Goal: Task Accomplishment & Management: Use online tool/utility

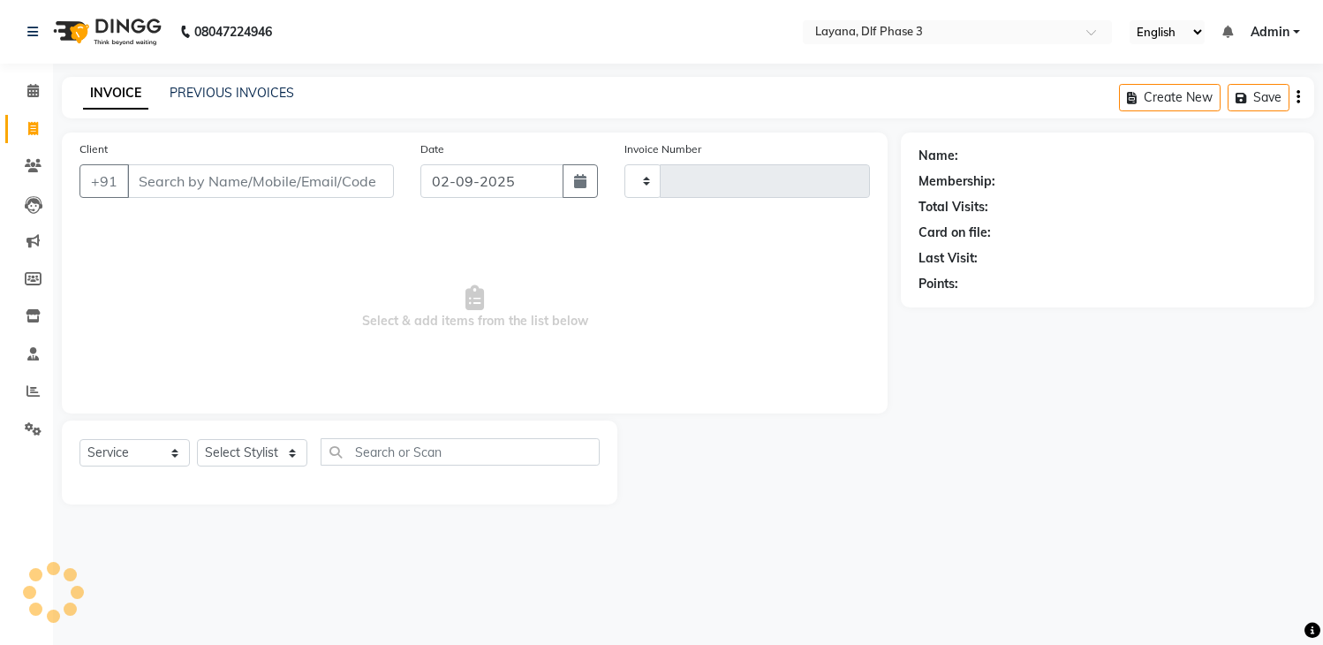
select select "service"
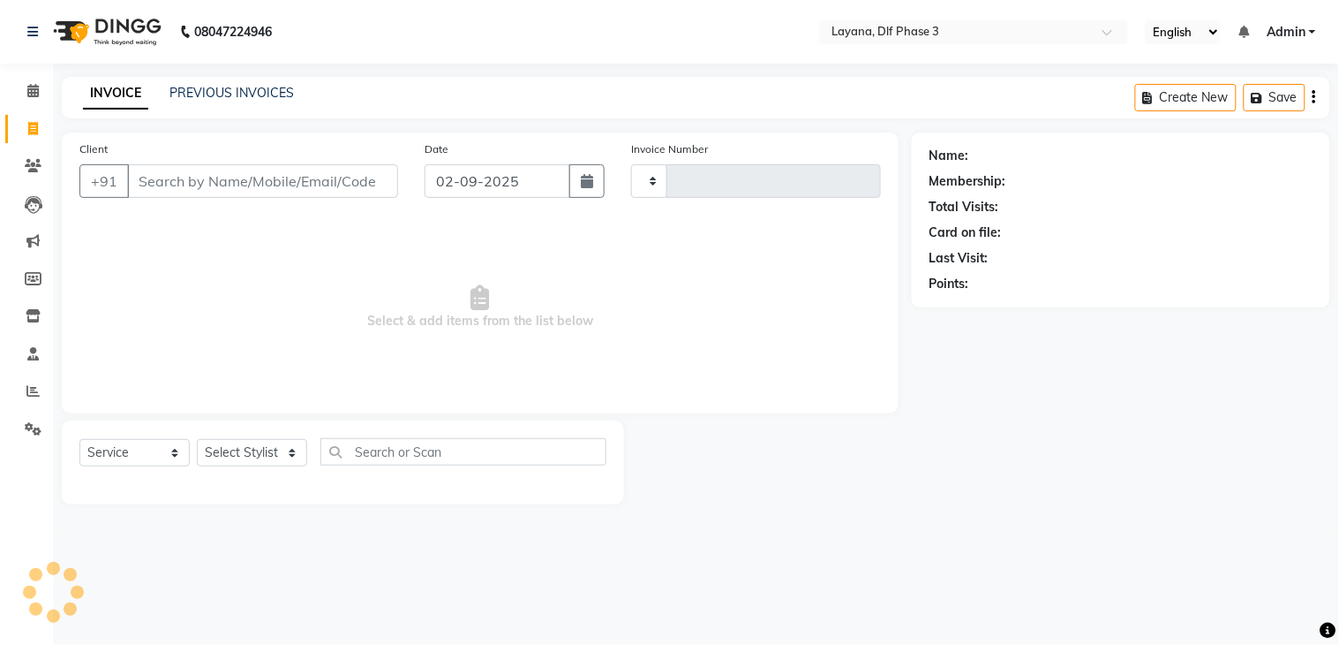
type input "2784"
select select "6973"
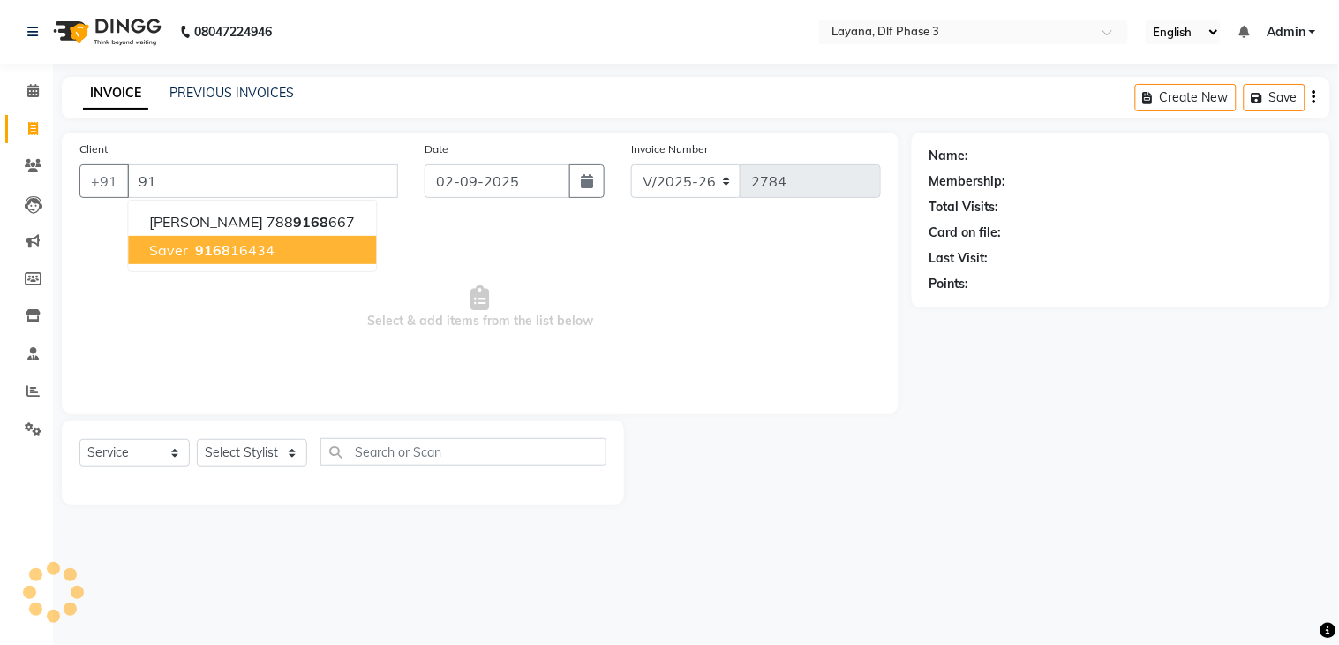
type input "9"
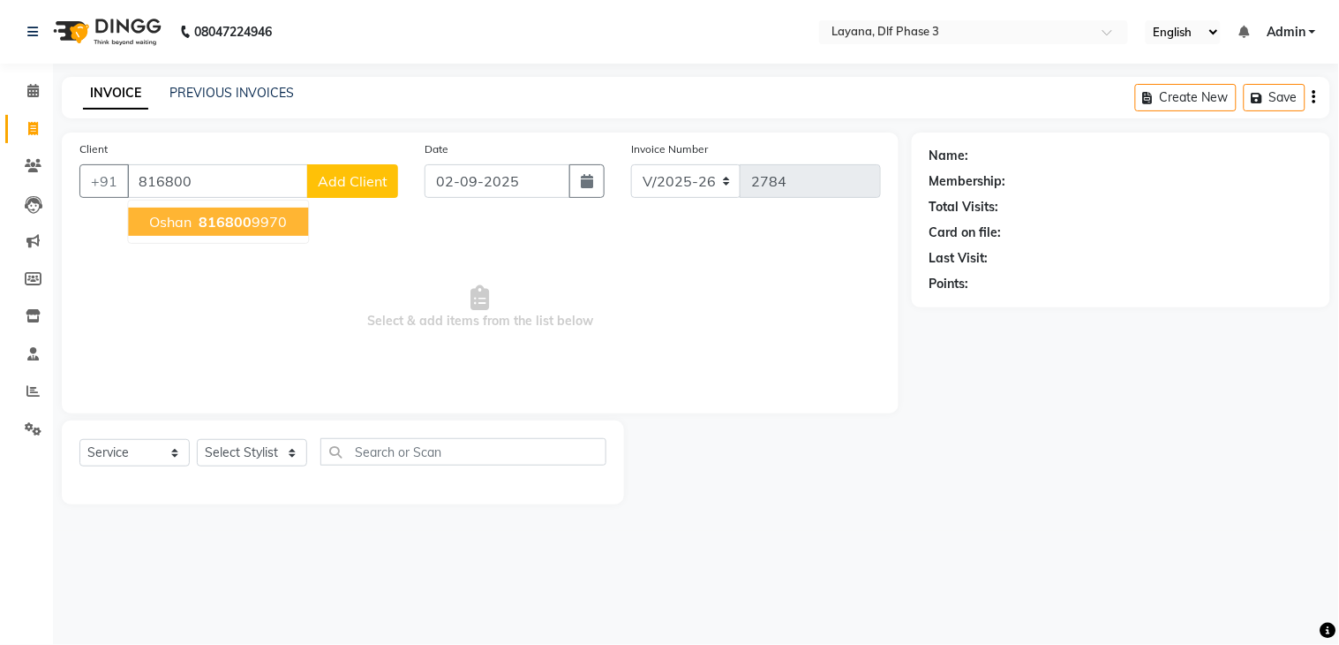
click at [253, 214] on ngb-highlight "816800 9970" at bounding box center [241, 222] width 92 height 18
type input "8168009970"
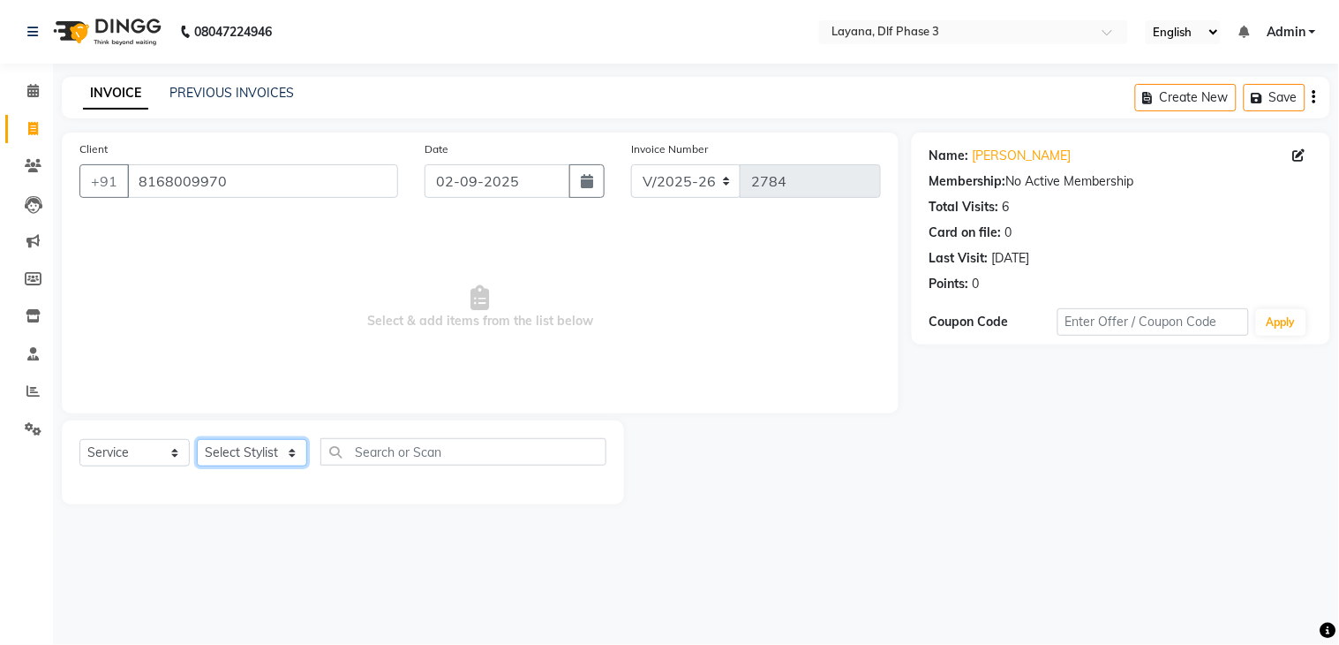
click at [263, 446] on select "Select Stylist Aakhil Attul [PERSON_NAME] [PERSON_NAME][DATE] [PERSON_NAME] [PE…" at bounding box center [252, 452] width 110 height 27
select select "70193"
click at [197, 440] on select "Select Stylist Aakhil Attul [PERSON_NAME] [PERSON_NAME][DATE] [PERSON_NAME] [PE…" at bounding box center [252, 452] width 110 height 27
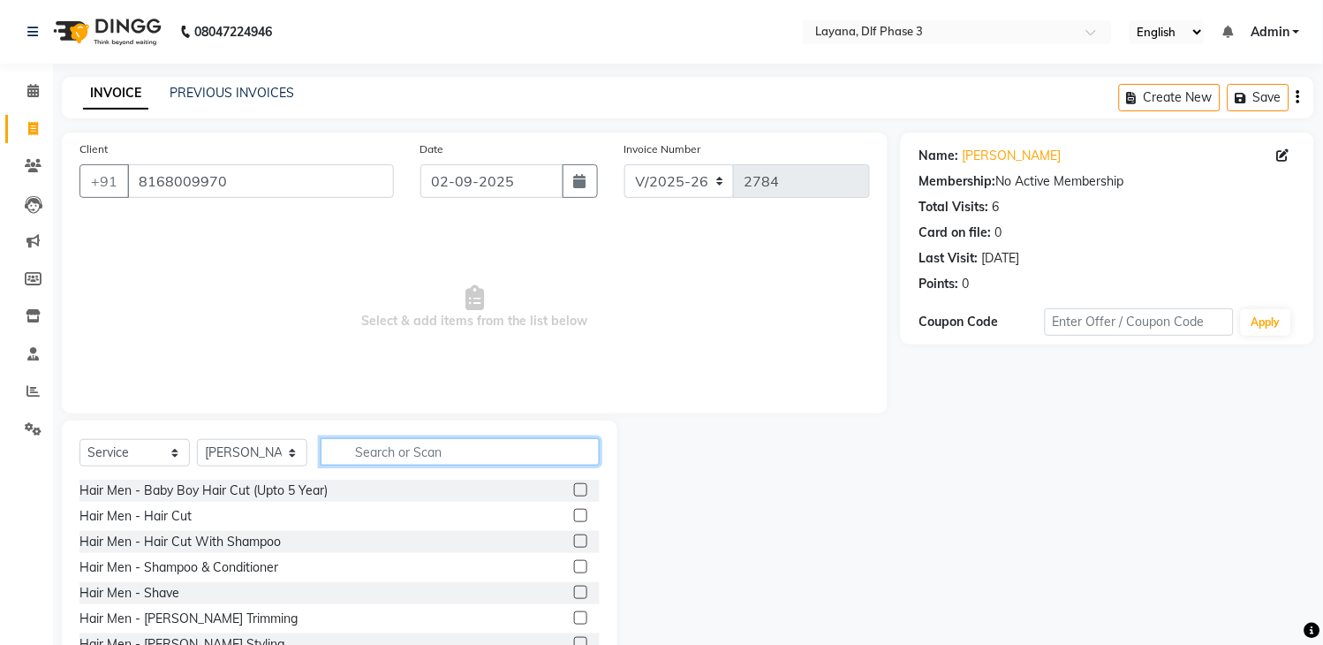
click at [373, 459] on input "text" at bounding box center [459, 451] width 279 height 27
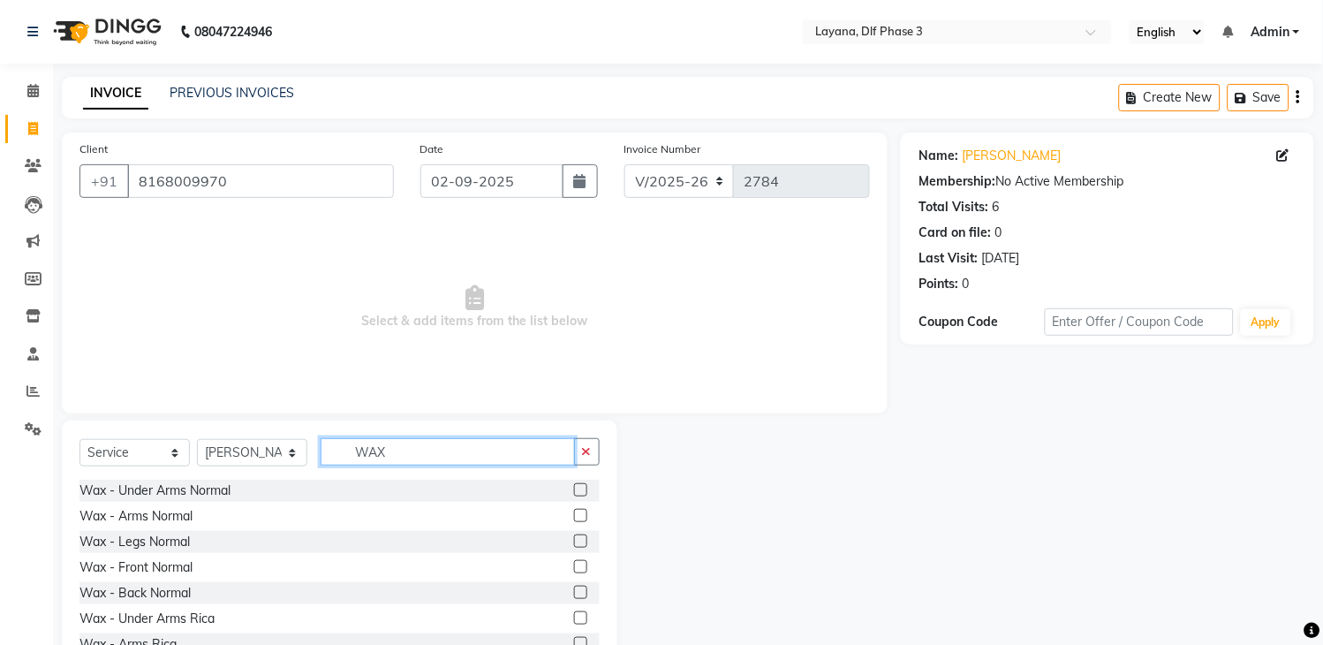
type input "WAX"
click at [574, 643] on label at bounding box center [580, 643] width 13 height 13
click at [574, 643] on input "checkbox" at bounding box center [579, 643] width 11 height 11
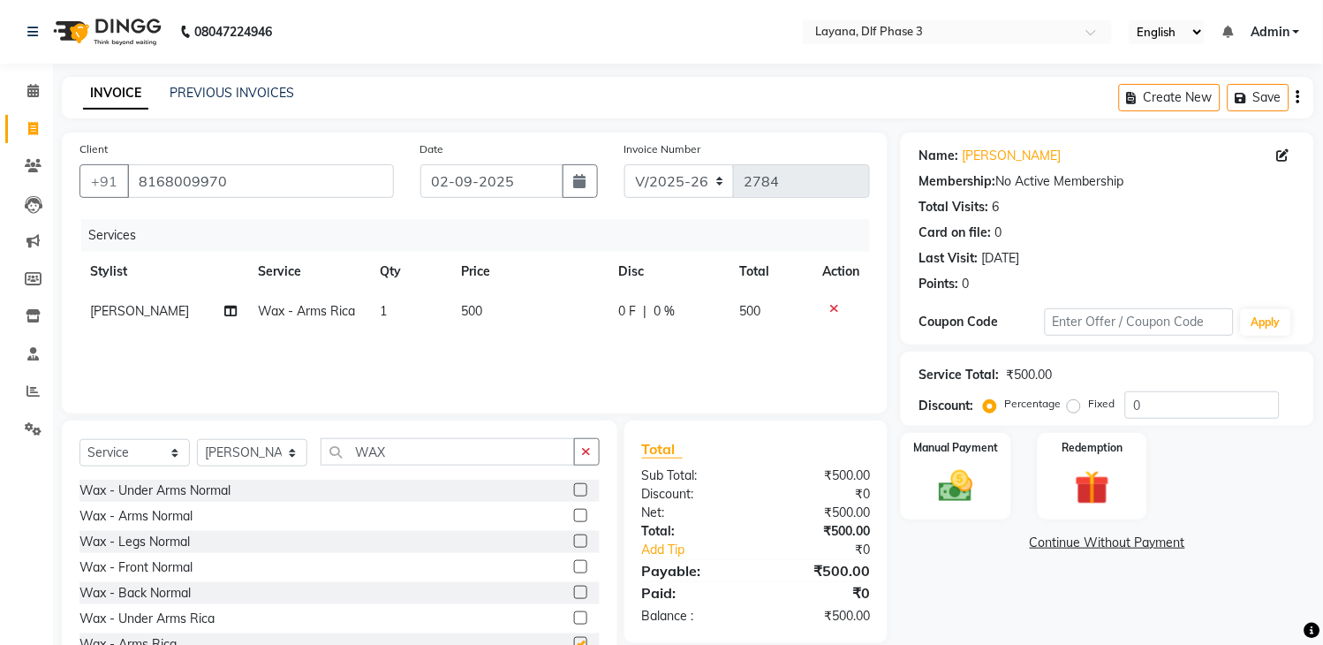
checkbox input "false"
click at [957, 466] on img at bounding box center [956, 486] width 58 height 41
click at [1087, 545] on span "UPI" at bounding box center [1087, 543] width 27 height 20
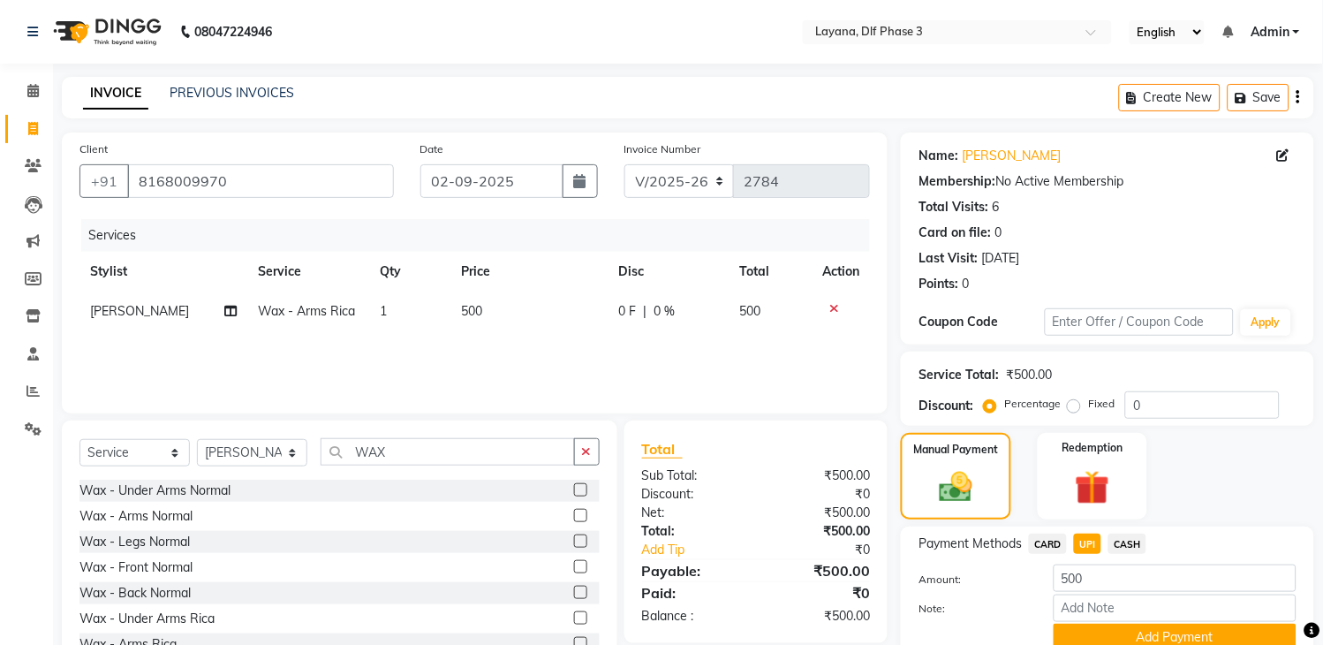
scroll to position [76, 0]
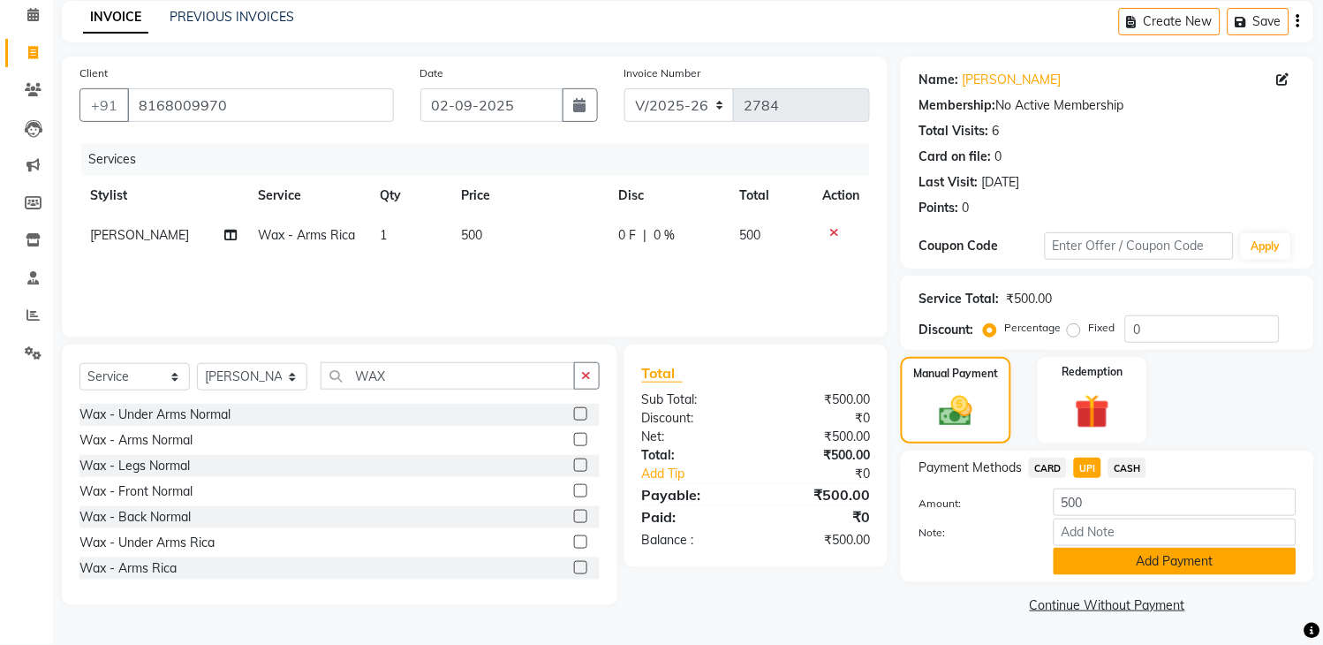
click at [1135, 557] on button "Add Payment" at bounding box center [1174, 560] width 243 height 27
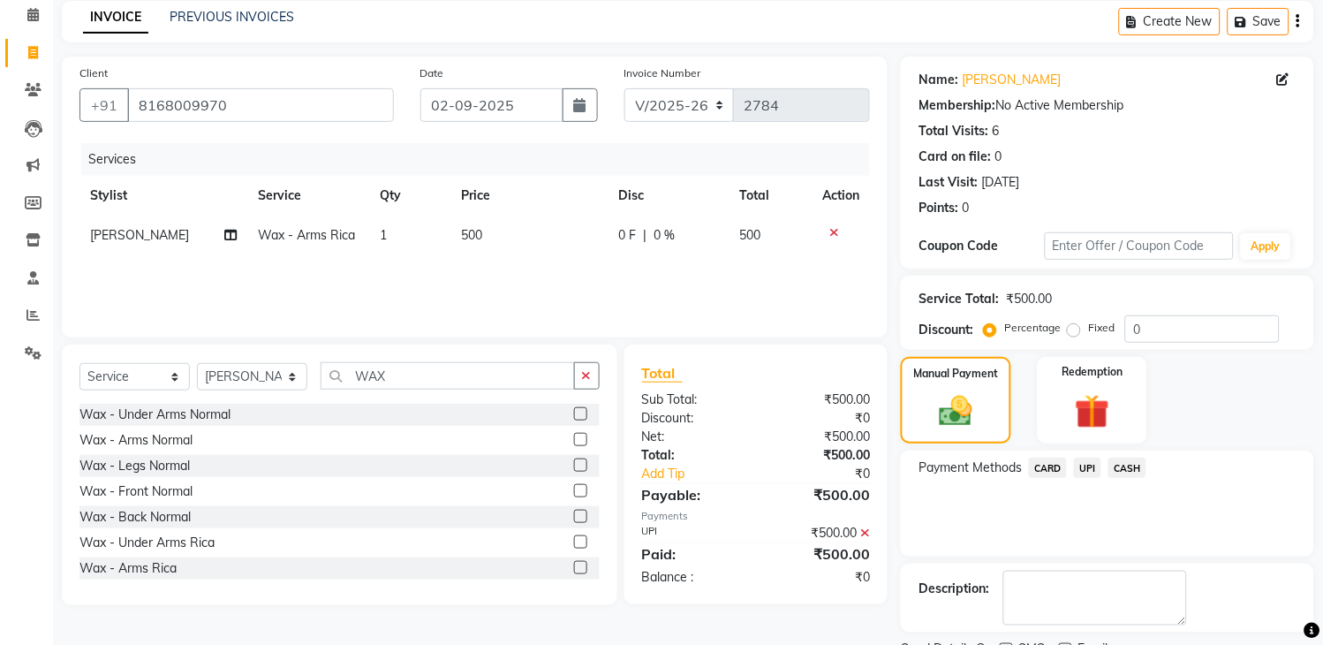
scroll to position [150, 0]
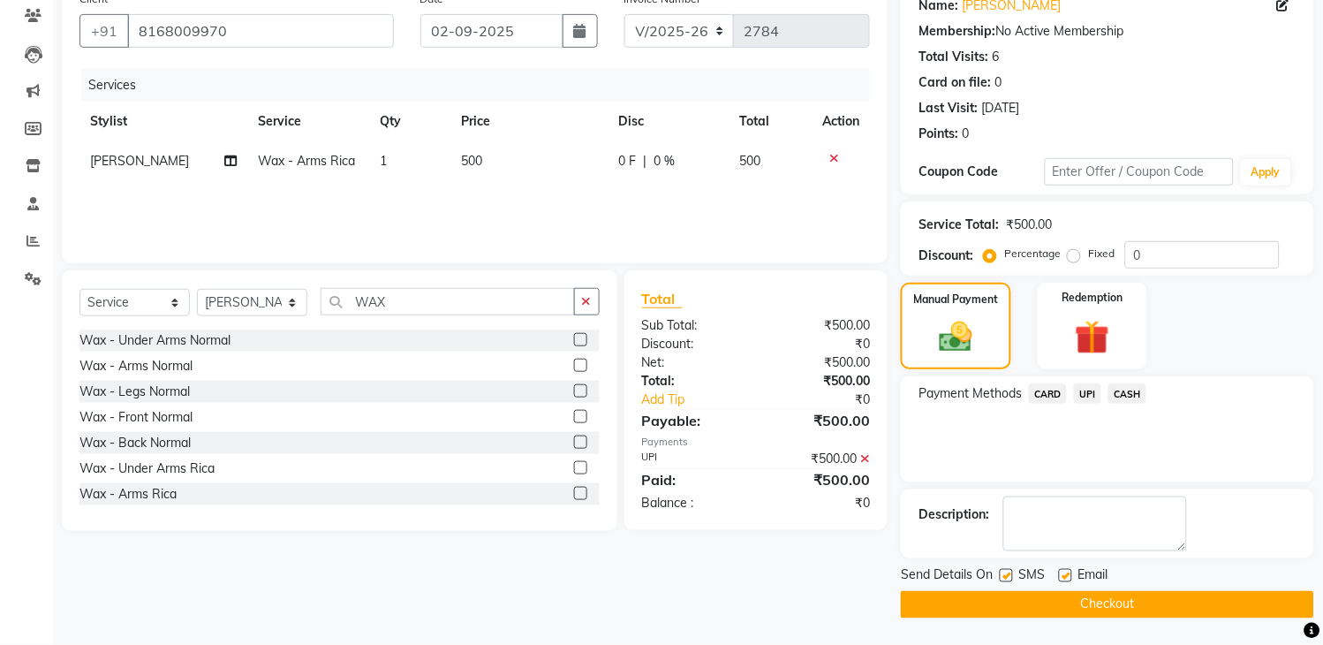
click at [1095, 606] on button "Checkout" at bounding box center [1107, 604] width 413 height 27
